Goal: Task Accomplishment & Management: Manage account settings

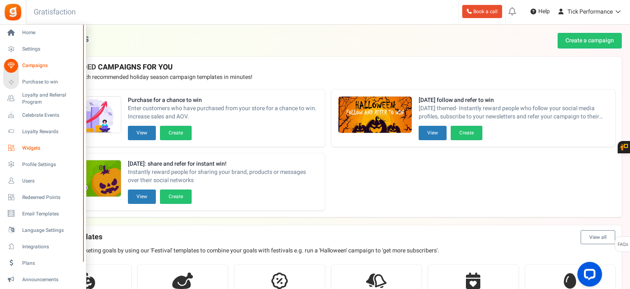
click at [31, 145] on span "Widgets" at bounding box center [51, 148] width 58 height 7
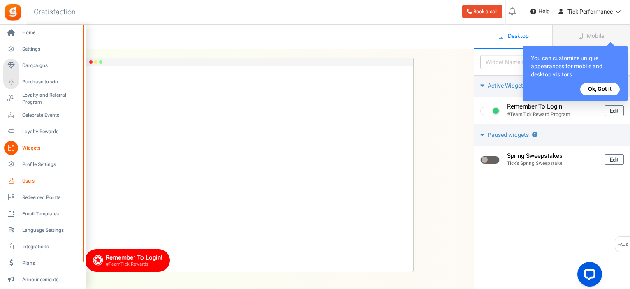
click at [28, 181] on span "Users" at bounding box center [51, 181] width 58 height 7
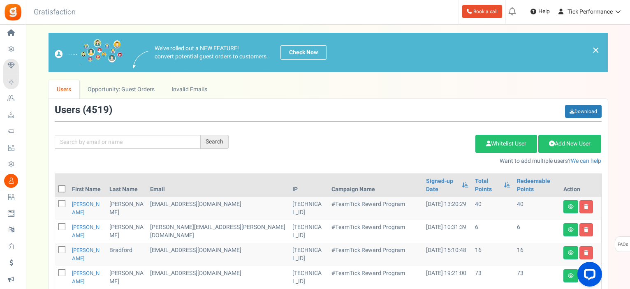
click at [62, 187] on icon at bounding box center [62, 189] width 5 height 5
click at [56, 187] on input "checkbox" at bounding box center [52, 189] width 5 height 5
checkbox input "true"
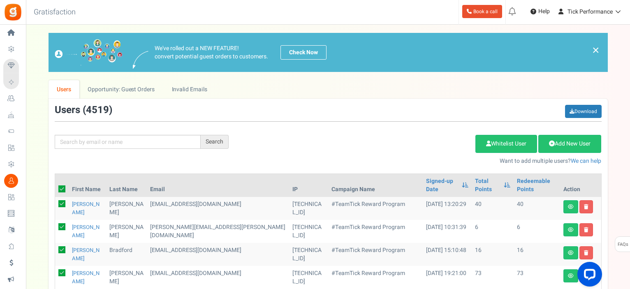
checkbox input "true"
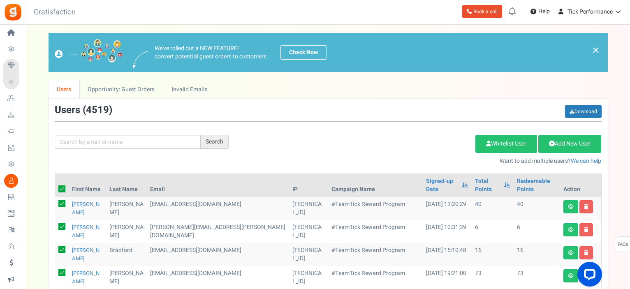
checkbox input "true"
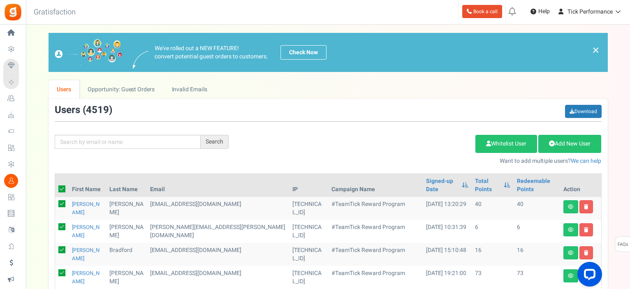
checkbox input "true"
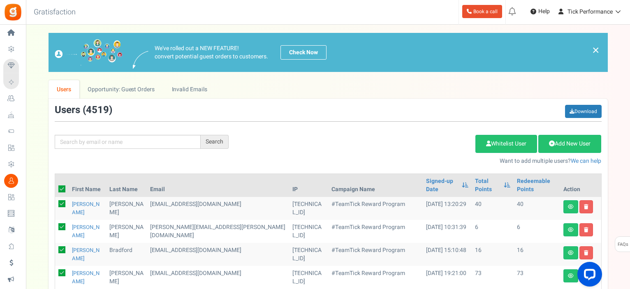
checkbox input "true"
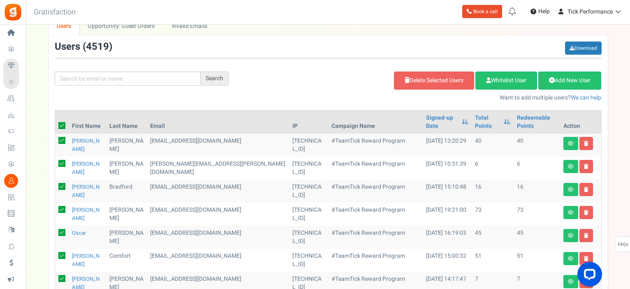
scroll to position [82, 0]
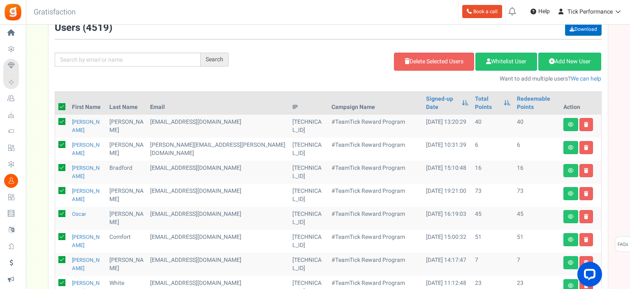
click at [577, 32] on link "Download" at bounding box center [583, 29] width 37 height 13
click at [579, 26] on link "Download" at bounding box center [583, 29] width 37 height 13
